Goal: Transaction & Acquisition: Purchase product/service

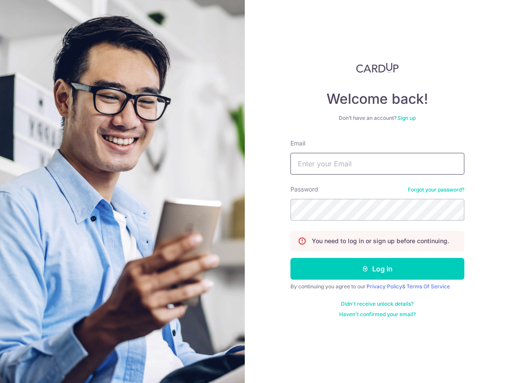
type input "engjin@yahoo.com"
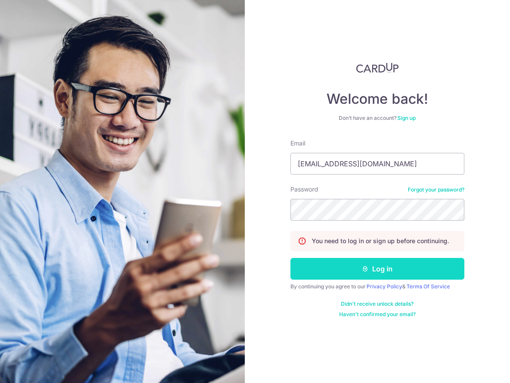
click at [386, 273] on button "Log in" at bounding box center [377, 269] width 174 height 22
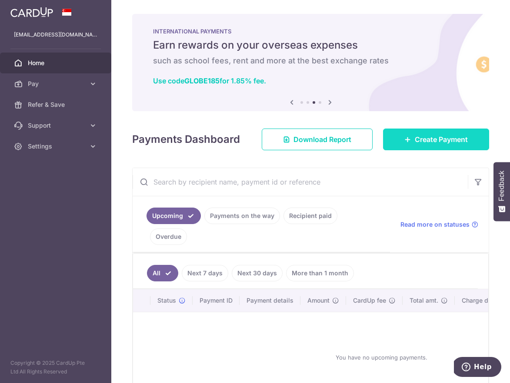
click at [437, 141] on span "Create Payment" at bounding box center [441, 139] width 53 height 10
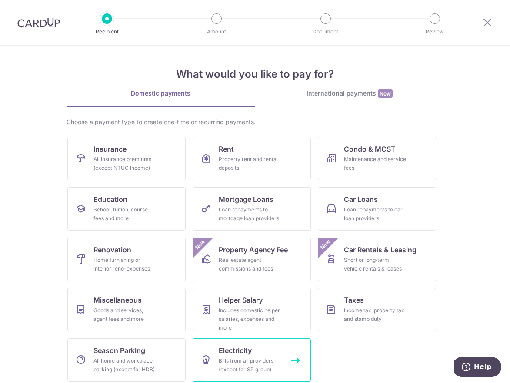
click at [273, 356] on link "Electricity Bills from all providers (except for SP group)" at bounding box center [252, 360] width 118 height 43
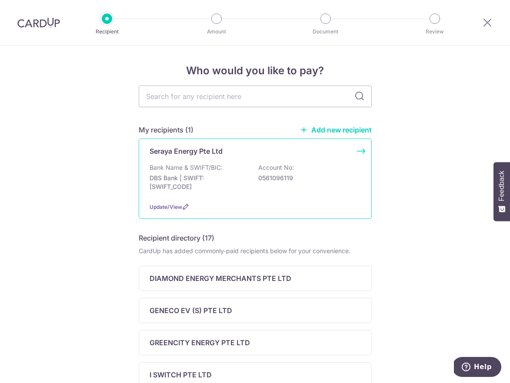
click at [200, 151] on p "Seraya Energy Pte Ltd" at bounding box center [186, 151] width 73 height 10
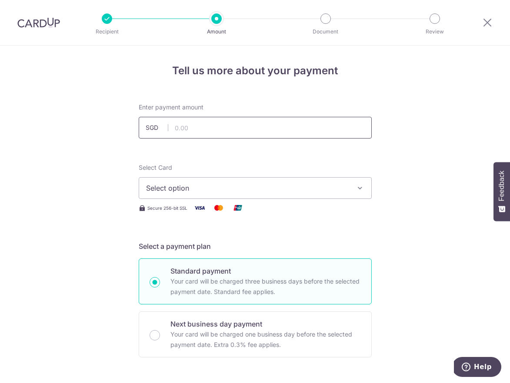
click at [203, 131] on input "text" at bounding box center [255, 128] width 233 height 22
paste input "209.66"
type input "209.66"
click at [210, 195] on button "Select option" at bounding box center [255, 188] width 233 height 22
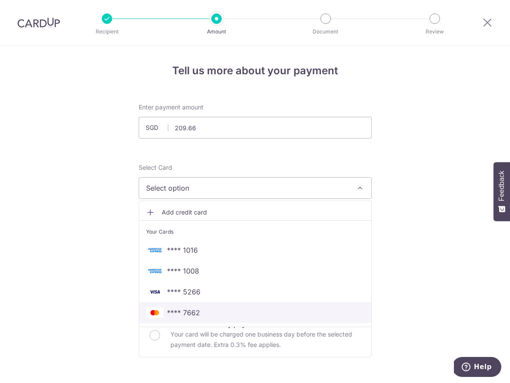
click at [210, 316] on span "**** 7662" at bounding box center [255, 313] width 218 height 10
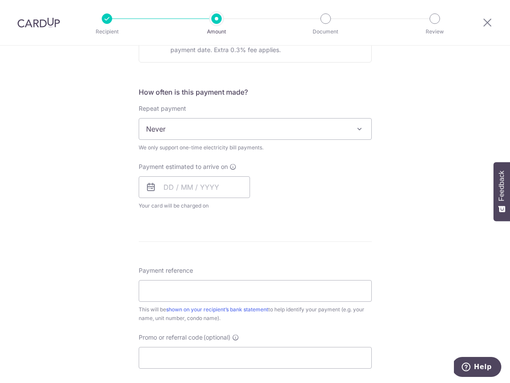
scroll to position [293, 0]
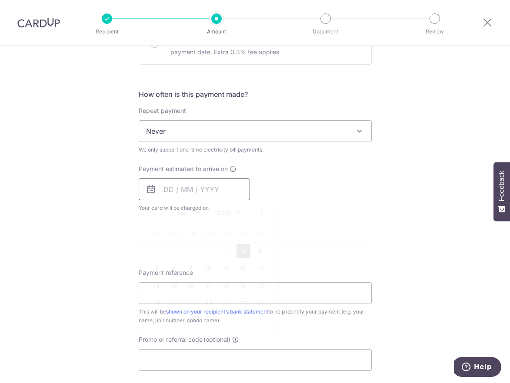
click at [170, 189] on input "text" at bounding box center [194, 190] width 111 height 22
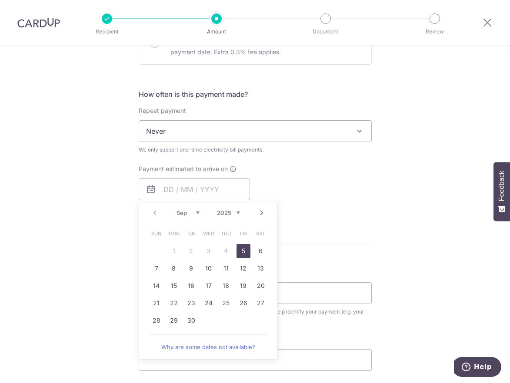
click at [444, 291] on div "Tell us more about your payment Enter payment amount SGD 209.66 209.66 Select C…" at bounding box center [255, 152] width 510 height 798
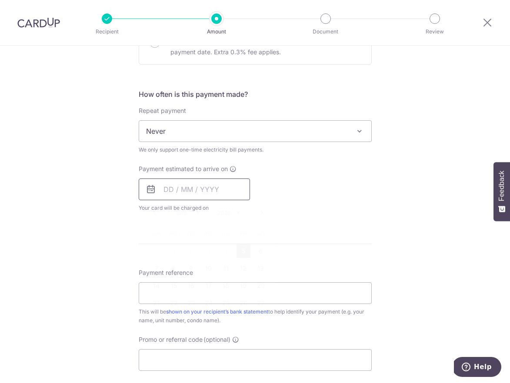
click at [174, 187] on input "text" at bounding box center [194, 190] width 111 height 22
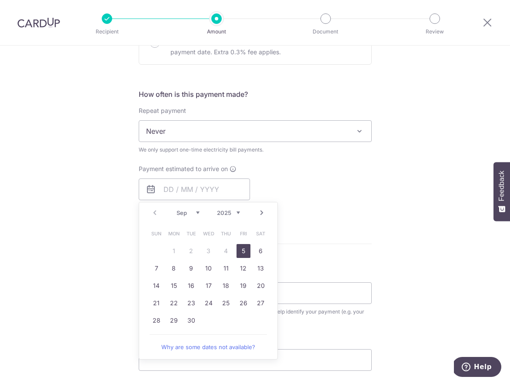
click at [239, 253] on link "5" at bounding box center [243, 251] width 14 height 14
type input "[DATE]"
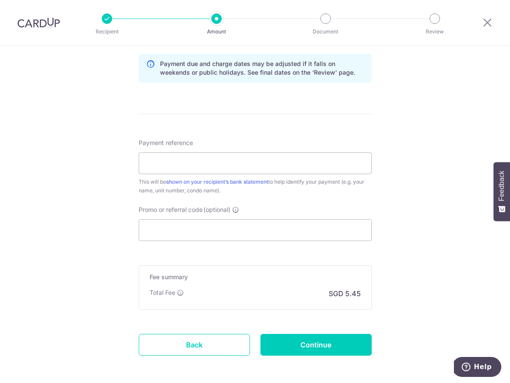
scroll to position [467, 0]
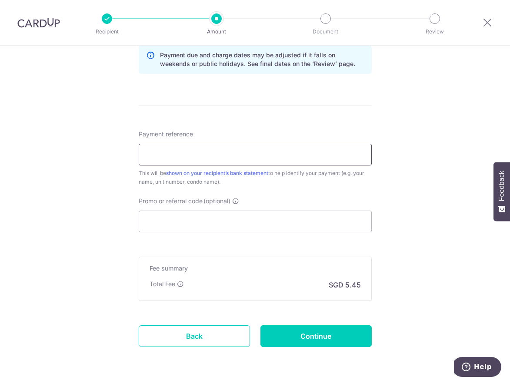
click at [210, 160] on input "Payment reference" at bounding box center [255, 155] width 233 height 22
type input "C"
type input "CardUp-Geneco-[DATE]-Bills"
click at [194, 231] on input "Promo or referral code (optional)" at bounding box center [255, 222] width 233 height 22
paste input "OFF225"
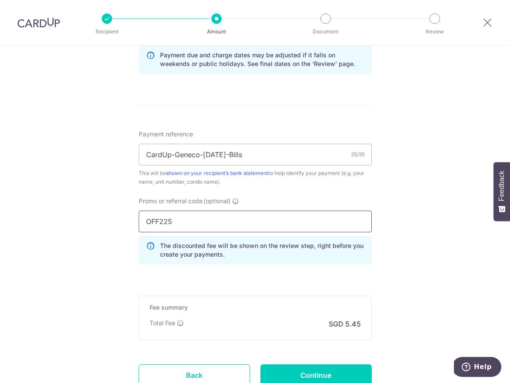
type input "OFF225"
click at [280, 264] on div "The discounted fee will be shown on the review step, right before you create yo…" at bounding box center [255, 250] width 233 height 29
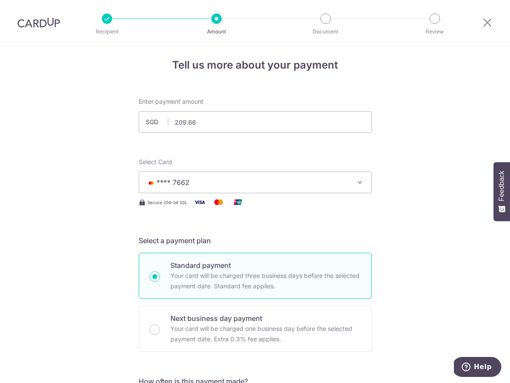
scroll to position [0, 0]
